Goal: Information Seeking & Learning: Find specific fact

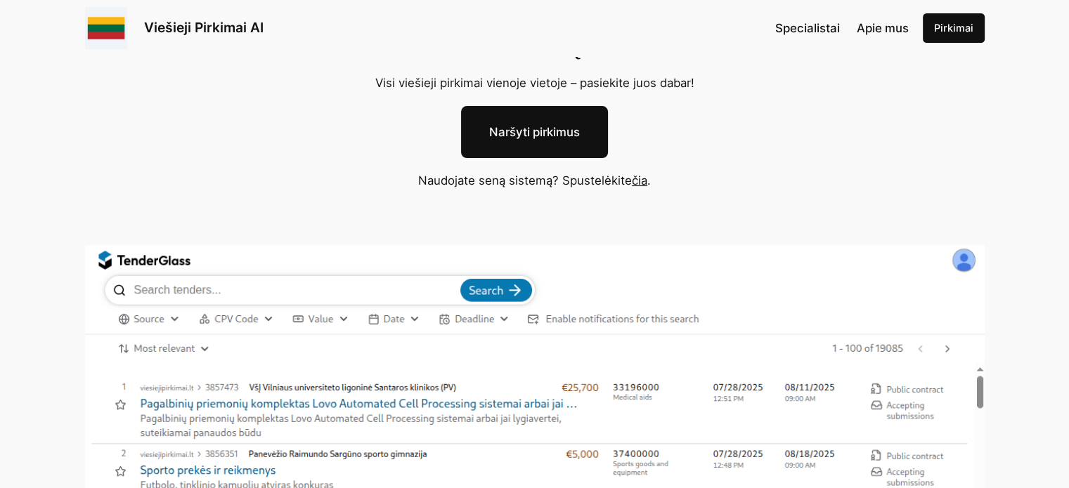
scroll to position [141, 0]
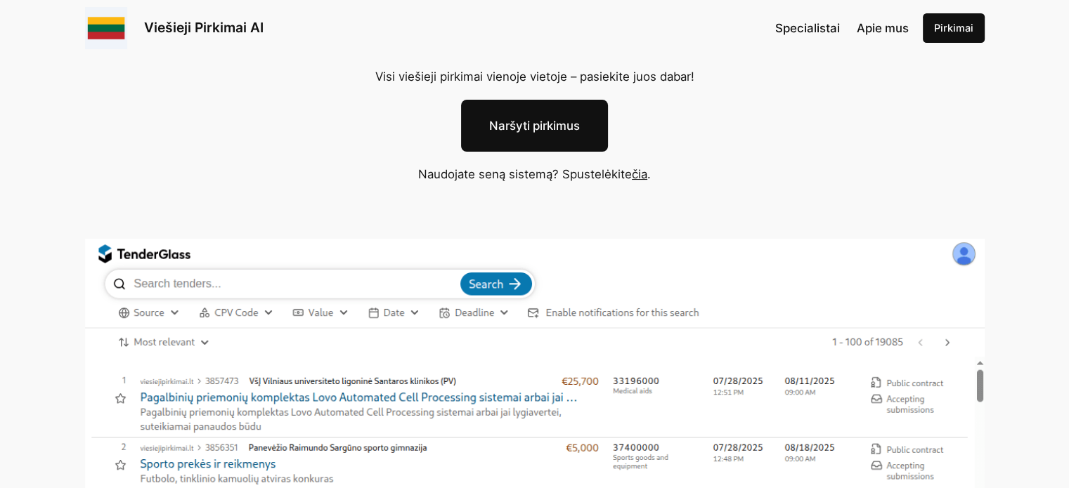
click at [878, 30] on span "Apie mus" at bounding box center [883, 28] width 52 height 14
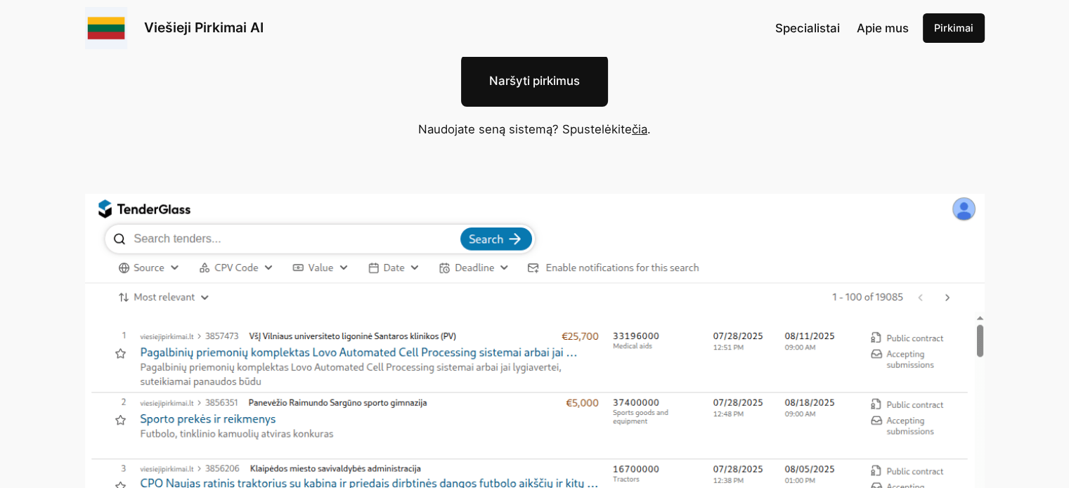
scroll to position [211, 0]
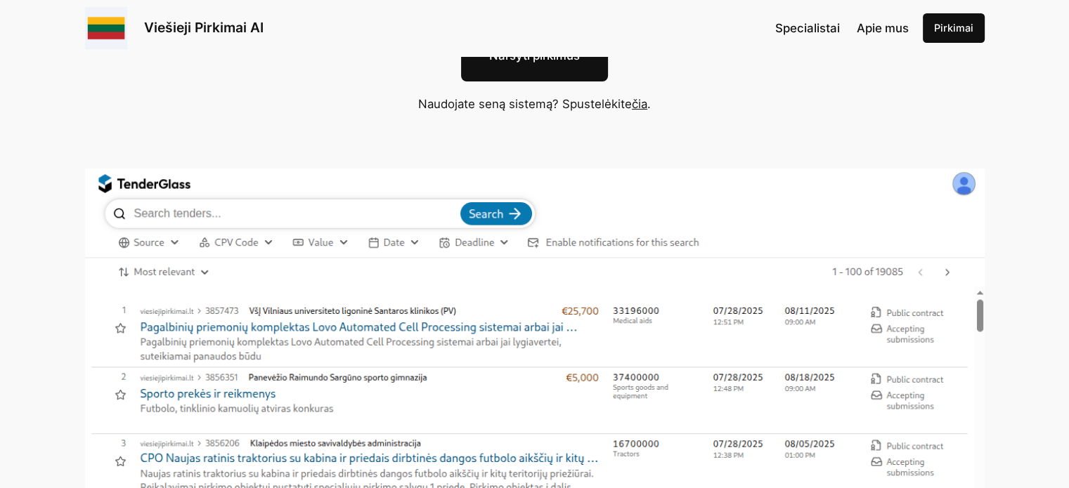
click at [644, 100] on link "čia" at bounding box center [639, 104] width 15 height 14
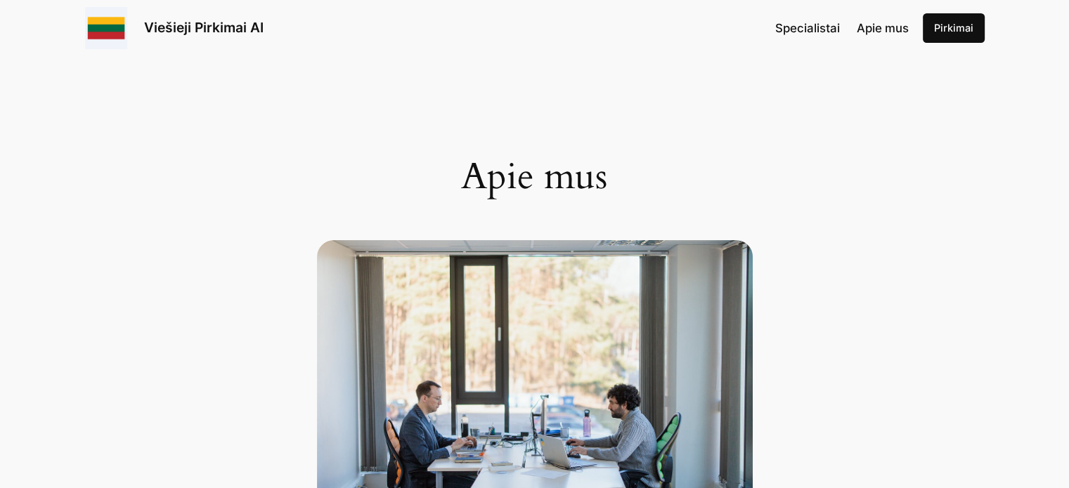
click at [887, 28] on span "Apie mus" at bounding box center [883, 28] width 52 height 14
click at [810, 29] on span "Specialistai" at bounding box center [807, 28] width 65 height 14
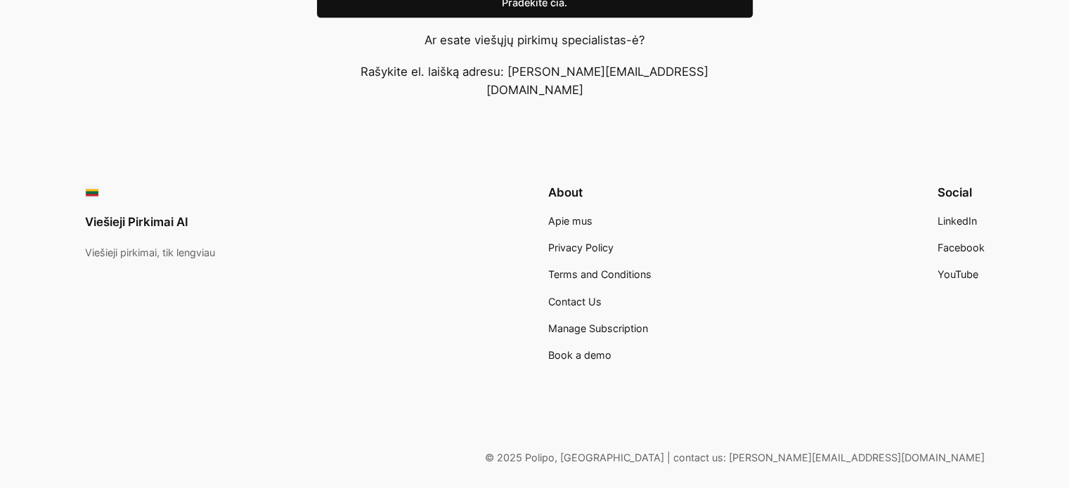
scroll to position [1580, 0]
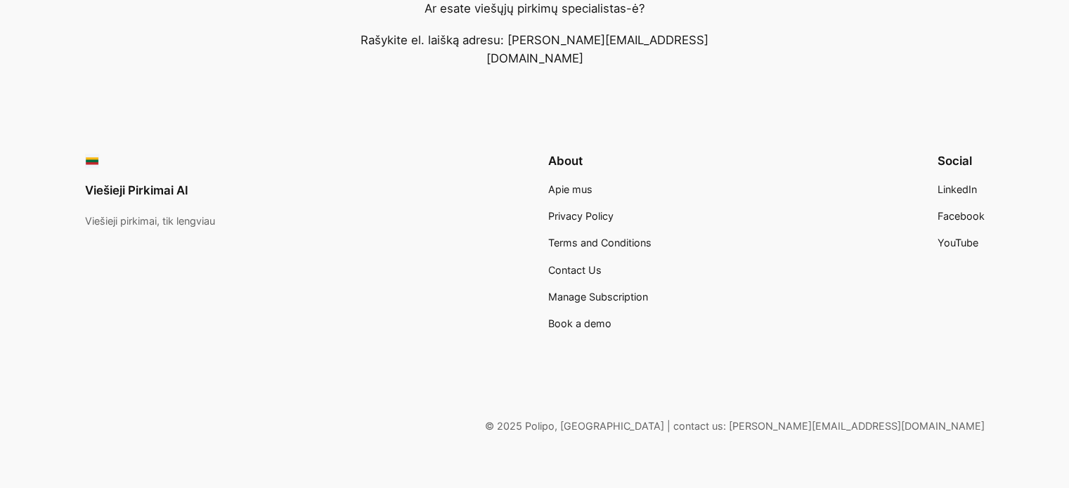
click at [584, 183] on span "Apie mus" at bounding box center [570, 189] width 44 height 12
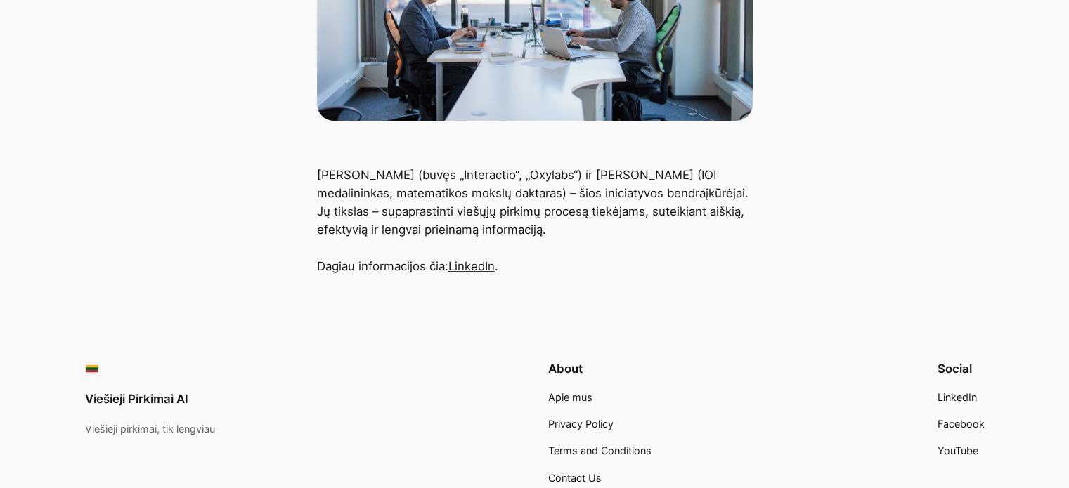
scroll to position [492, 0]
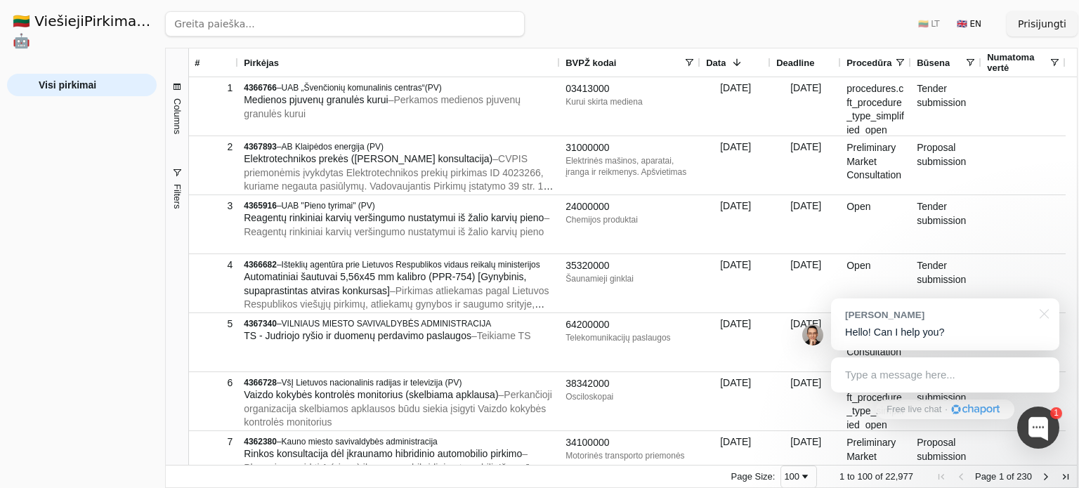
click at [361, 18] on input "search" at bounding box center [345, 23] width 360 height 25
type input "baldai"
click button "Ieškoti" at bounding box center [498, 23] width 55 height 25
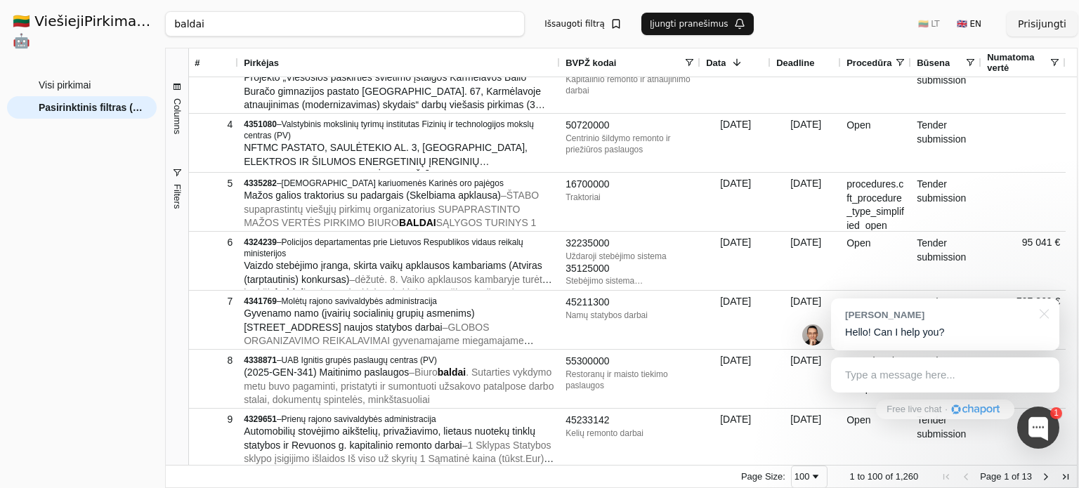
scroll to position [211, 0]
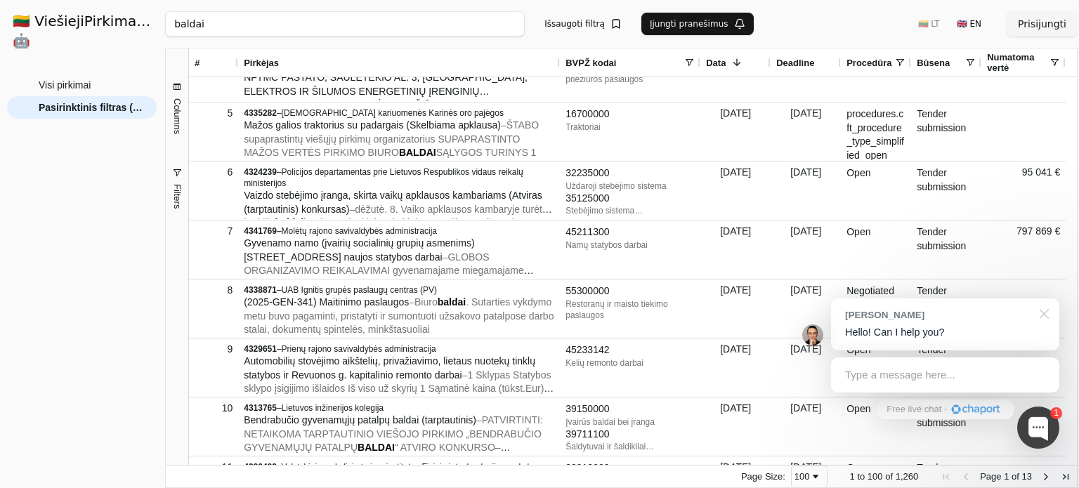
click at [1046, 317] on div at bounding box center [1042, 313] width 35 height 29
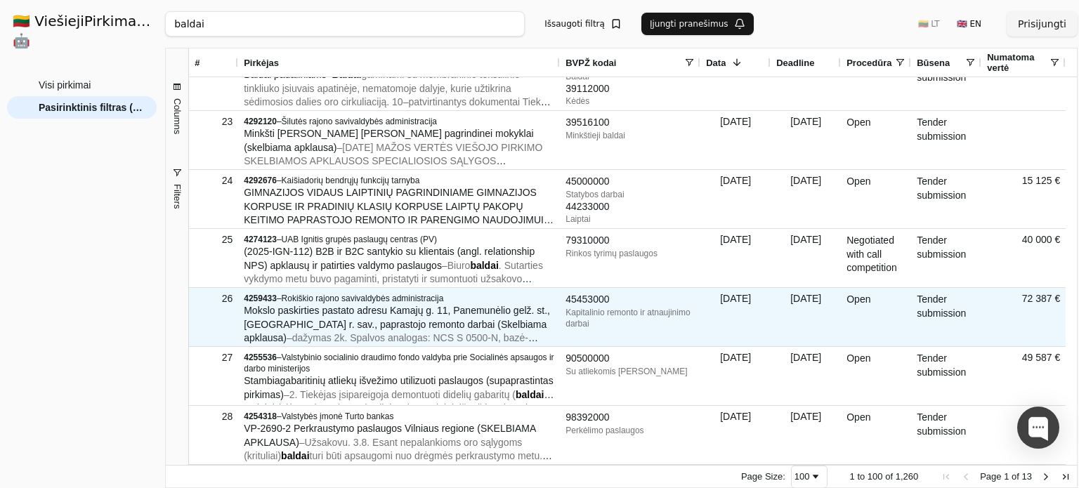
scroll to position [0, 0]
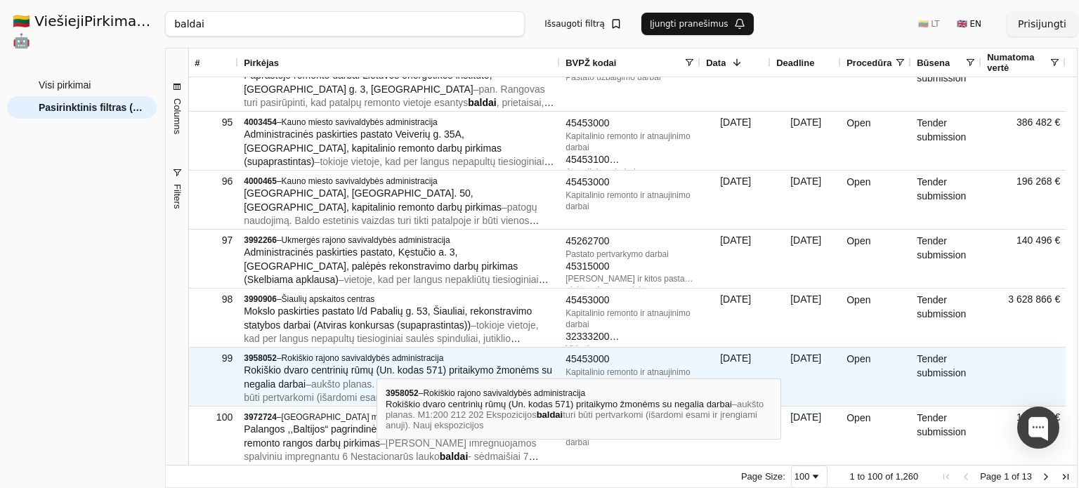
click at [377, 366] on span "Rokiškio dvaro centrinių rūmų (Un. kodas 571) pritaikymo žmonėms su negalia dar…" at bounding box center [398, 377] width 309 height 25
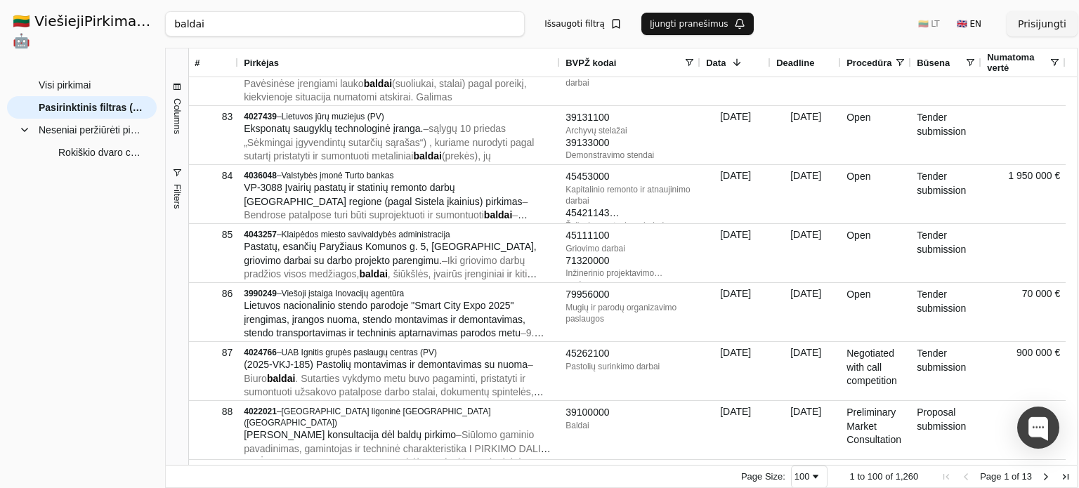
click at [1049, 476] on span "Next Page" at bounding box center [1046, 477] width 11 height 11
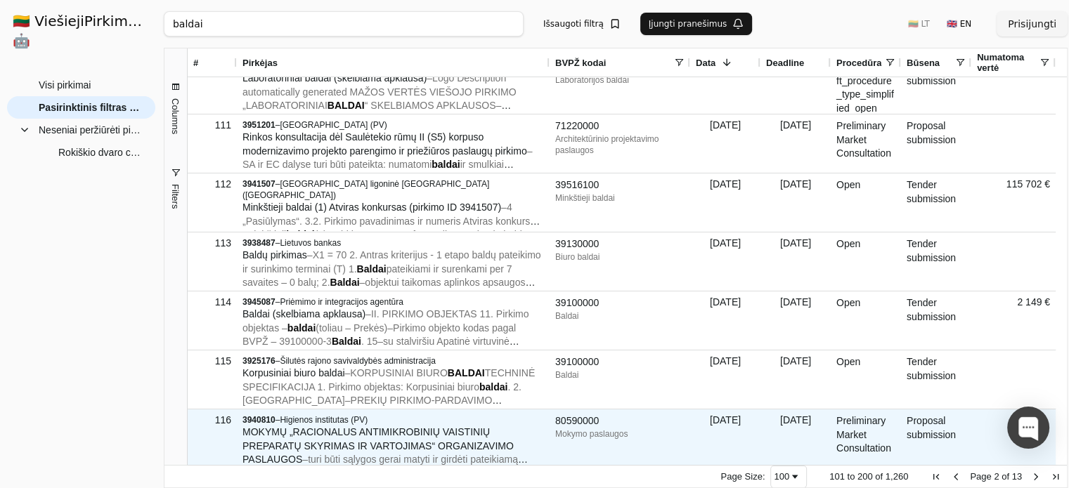
scroll to position [562, 0]
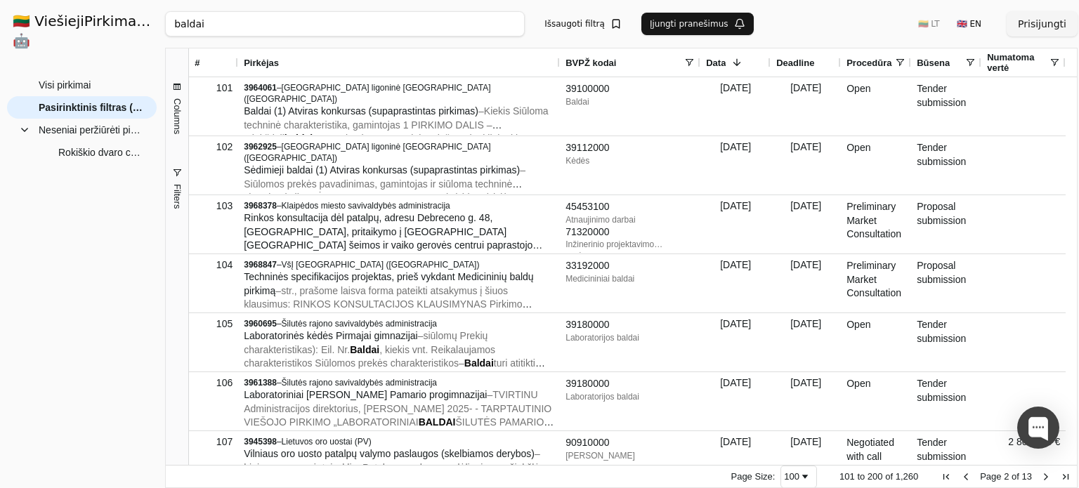
click at [967, 480] on span "Previous Page" at bounding box center [966, 477] width 11 height 11
